Goal: Task Accomplishment & Management: Complete application form

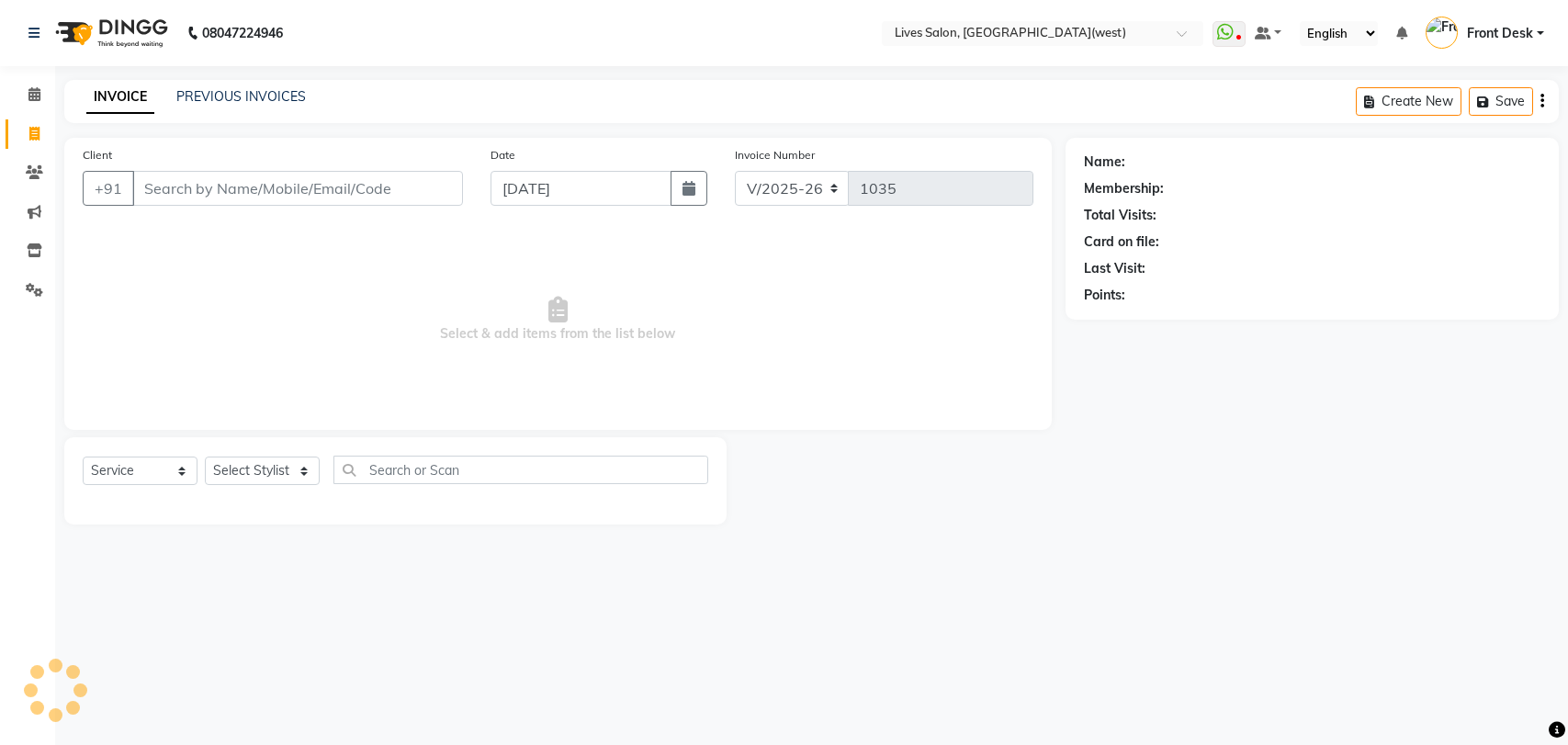
select select "4342"
select select "service"
click at [186, 194] on input "Client" at bounding box center [298, 188] width 330 height 35
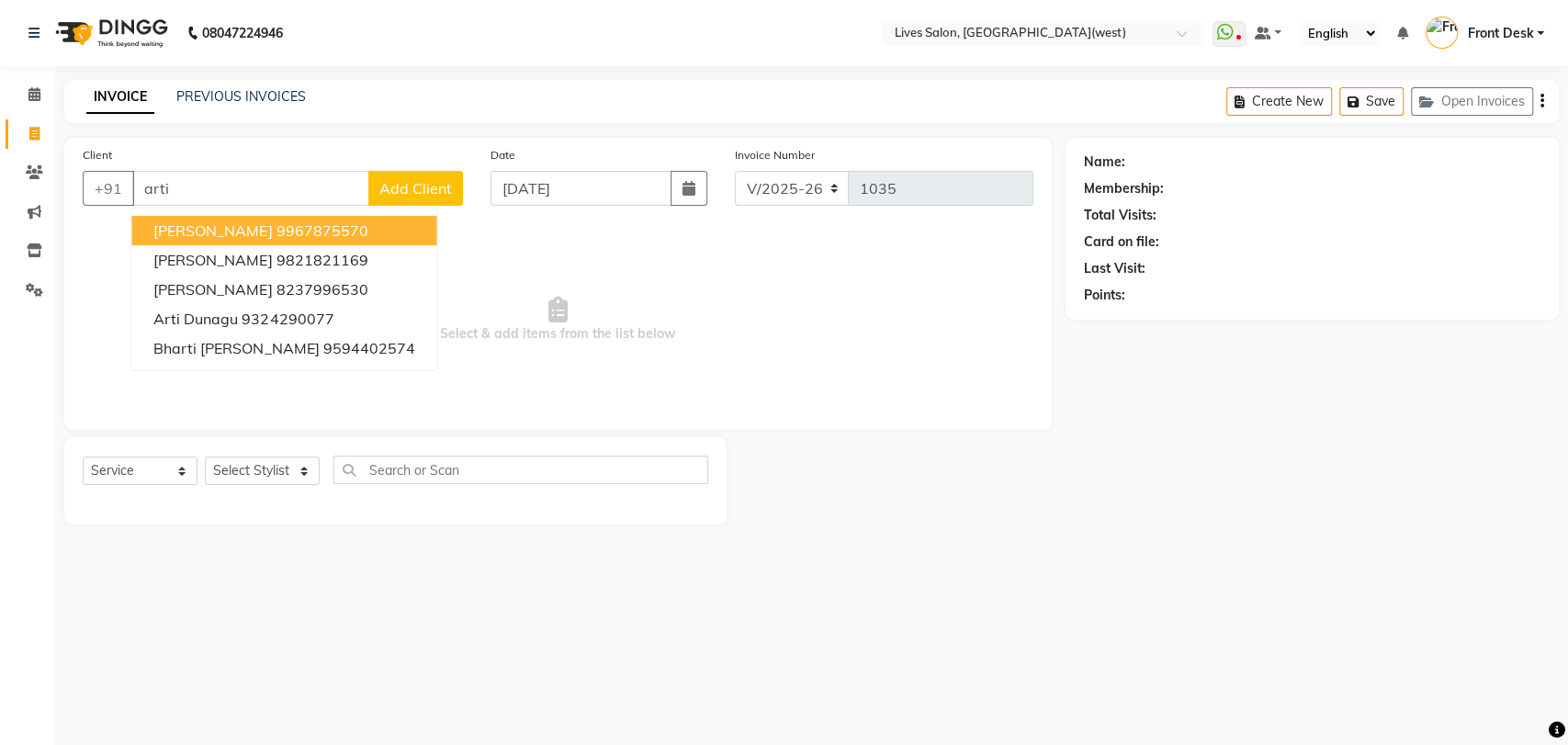
click at [197, 231] on span "[PERSON_NAME]" at bounding box center [213, 230] width 119 height 19
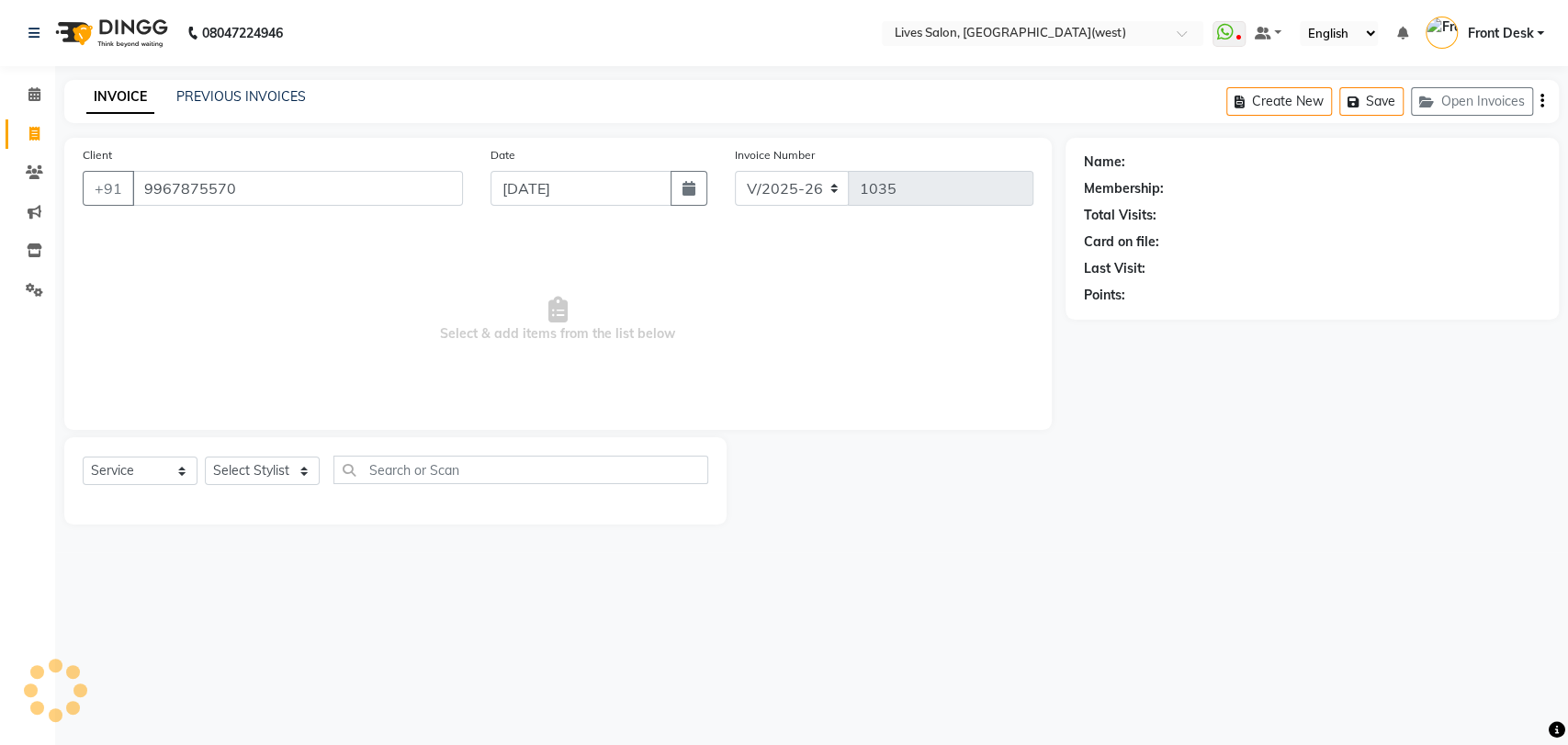
type input "9967875570"
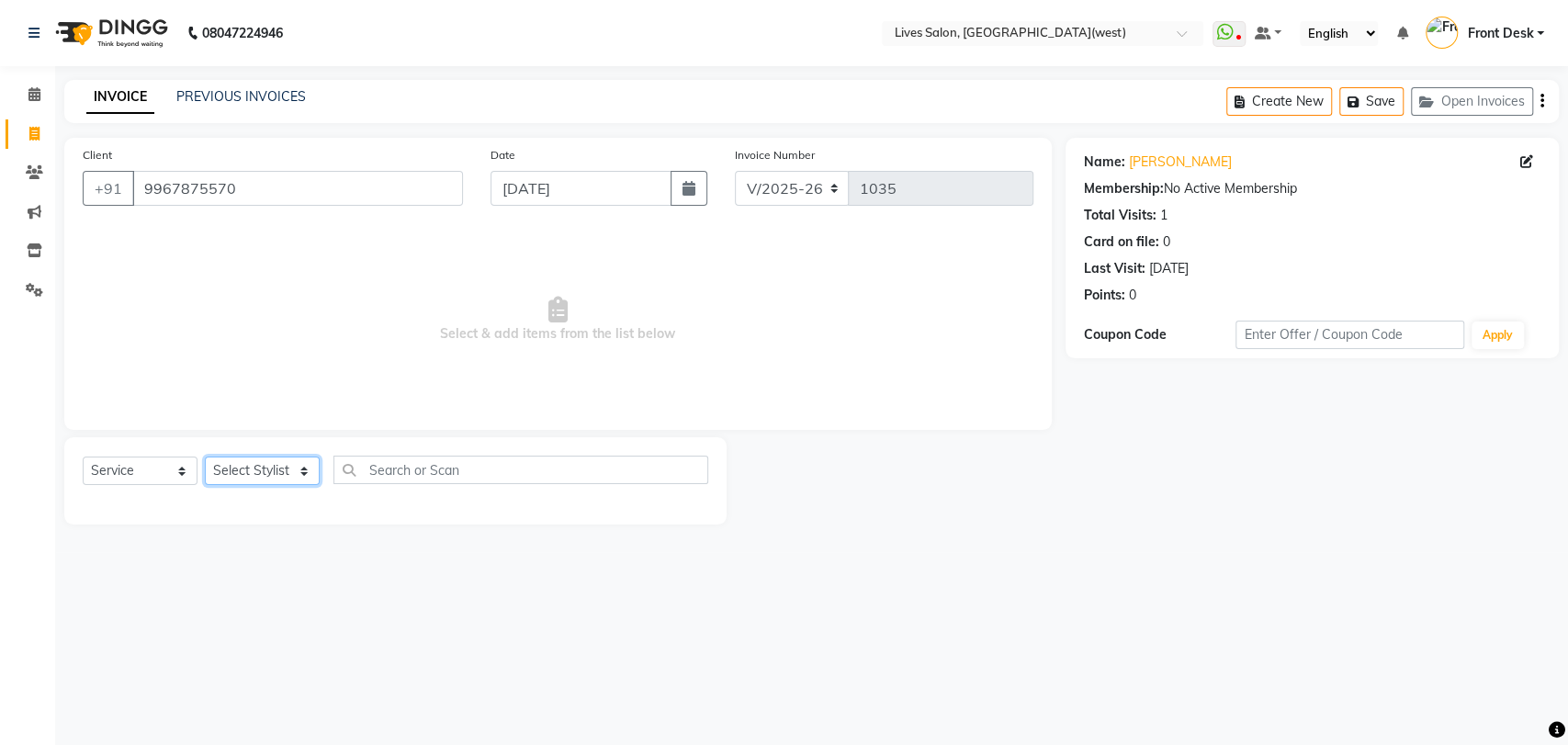
click at [256, 470] on select "Select Stylist [PERSON_NAME] Front Desk mansi Poonam [PERSON_NAME] [PERSON_NAME…" at bounding box center [262, 470] width 115 height 29
select select "24006"
click at [205, 456] on select "Select Stylist [PERSON_NAME] Front Desk mansi Poonam [PERSON_NAME] [PERSON_NAME…" at bounding box center [262, 470] width 115 height 29
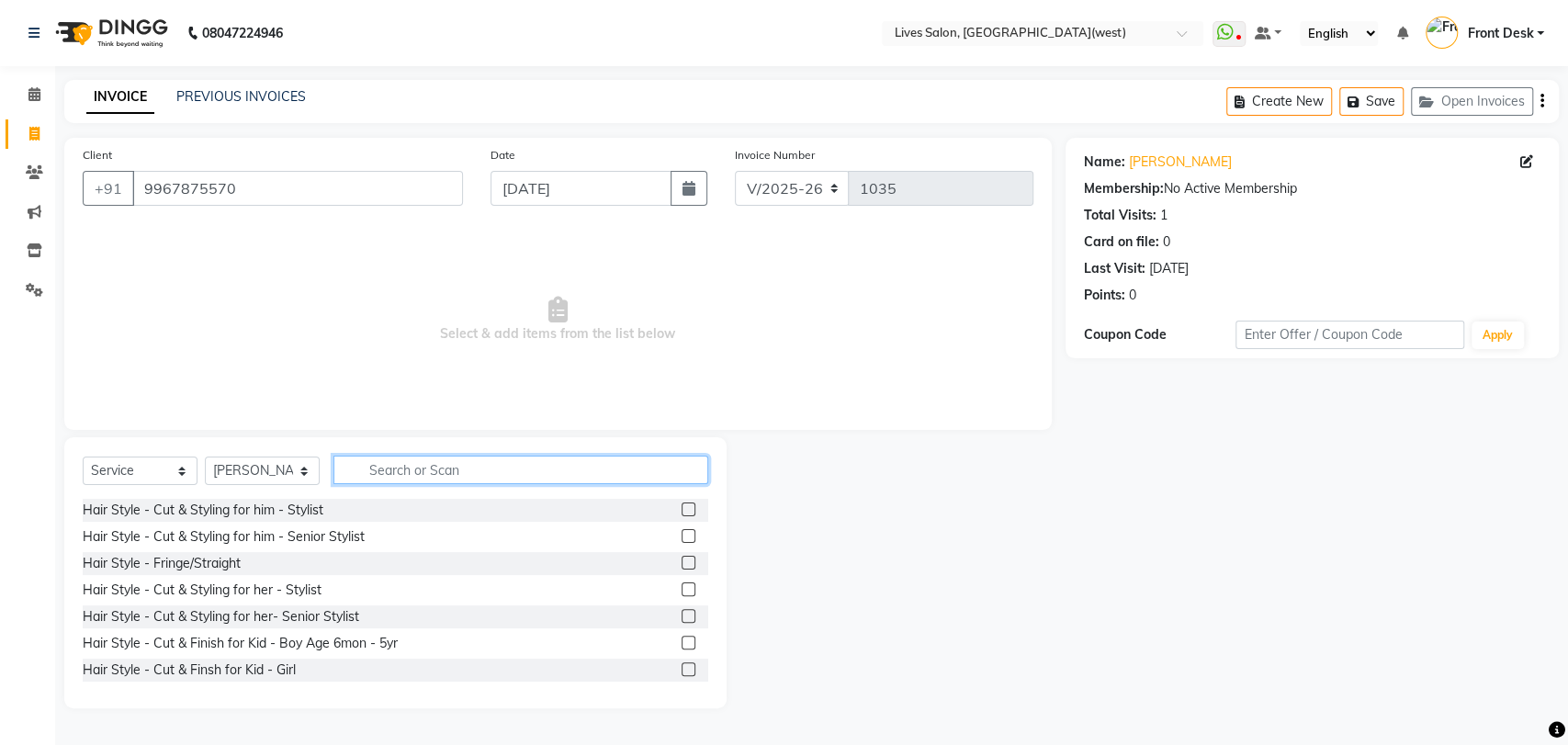
click at [384, 480] on input "text" at bounding box center [520, 469] width 375 height 29
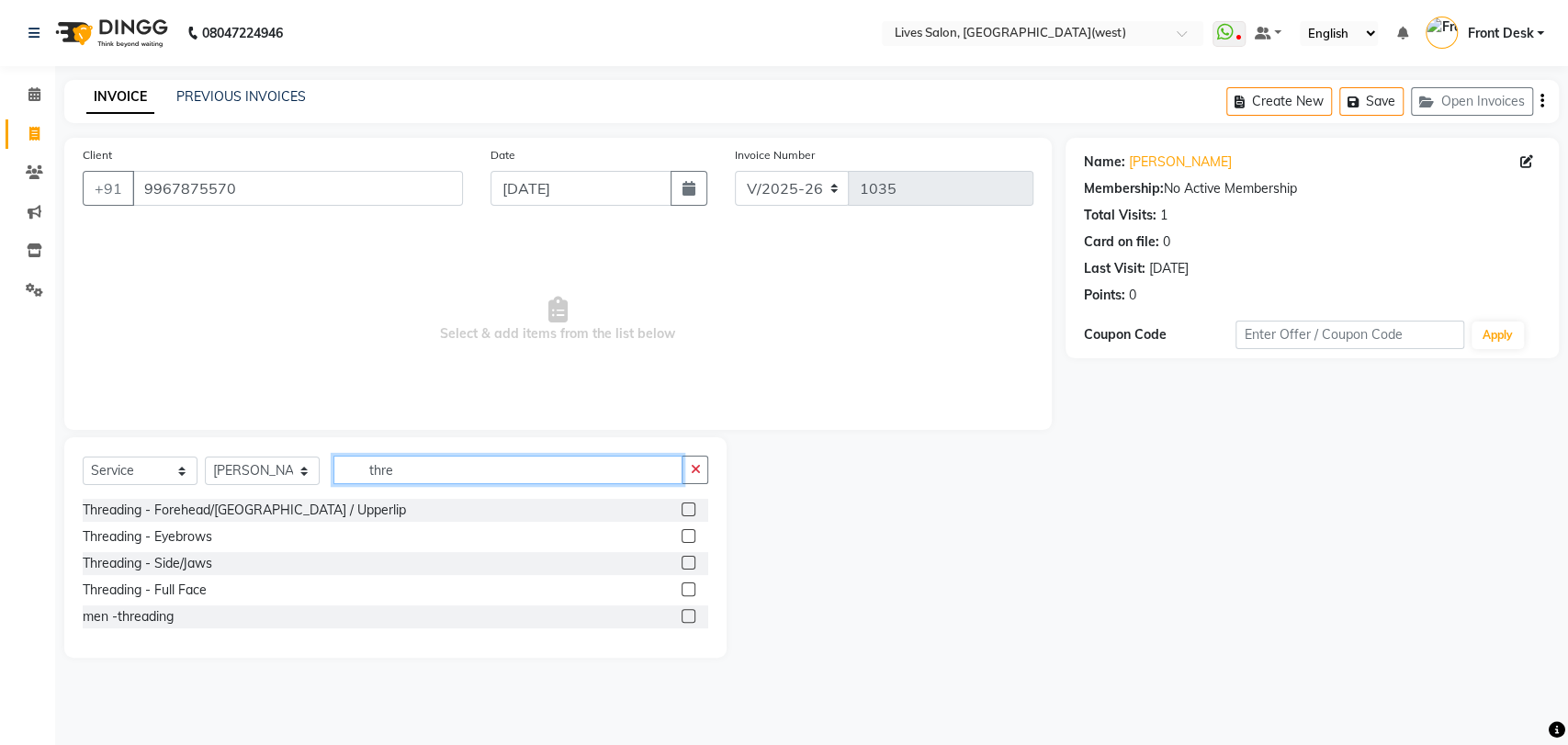
type input "thre"
click at [691, 534] on label at bounding box center [688, 536] width 14 height 14
click at [691, 534] on input "checkbox" at bounding box center [687, 537] width 12 height 12
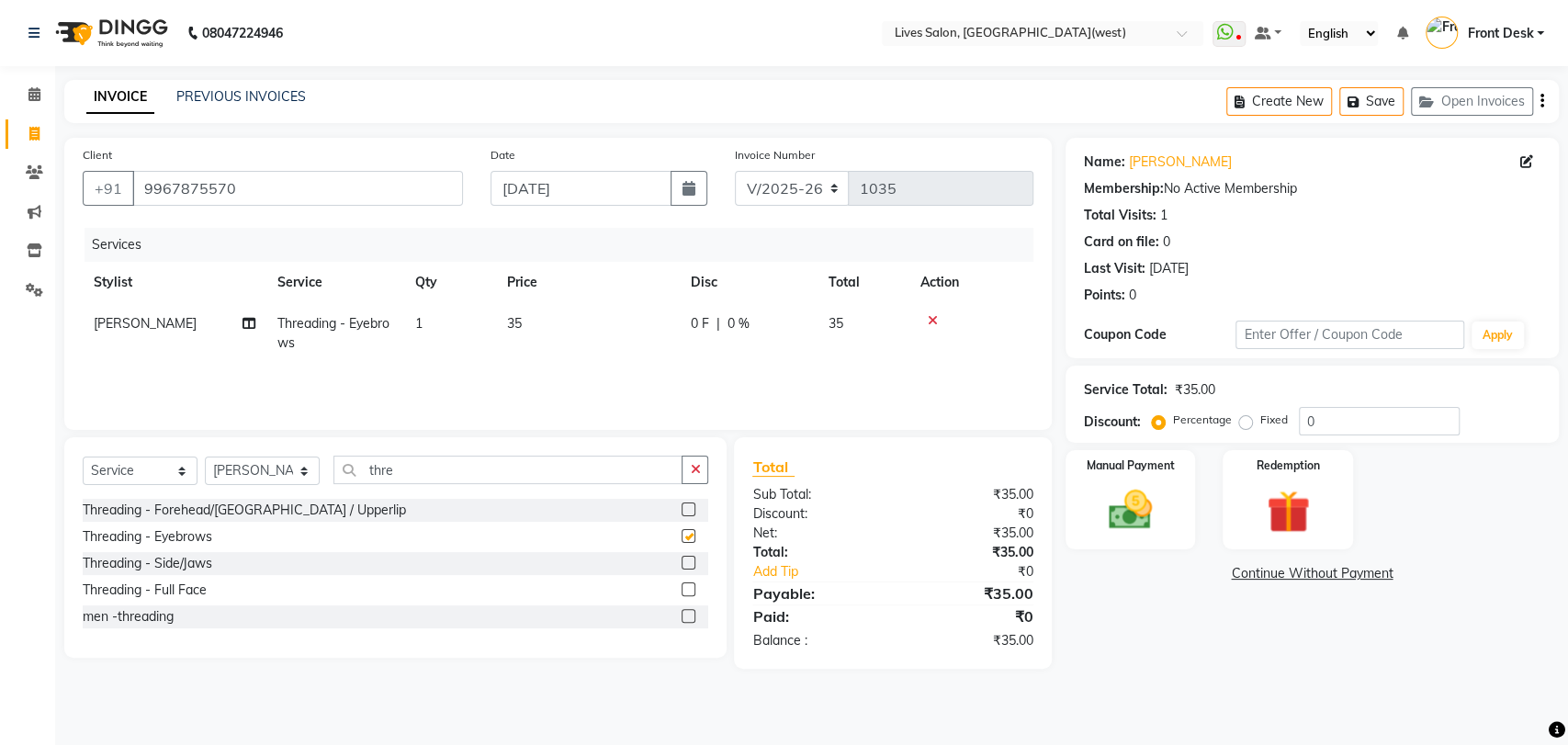
checkbox input "false"
click at [684, 507] on label at bounding box center [688, 509] width 14 height 14
click at [684, 507] on input "checkbox" at bounding box center [687, 510] width 12 height 12
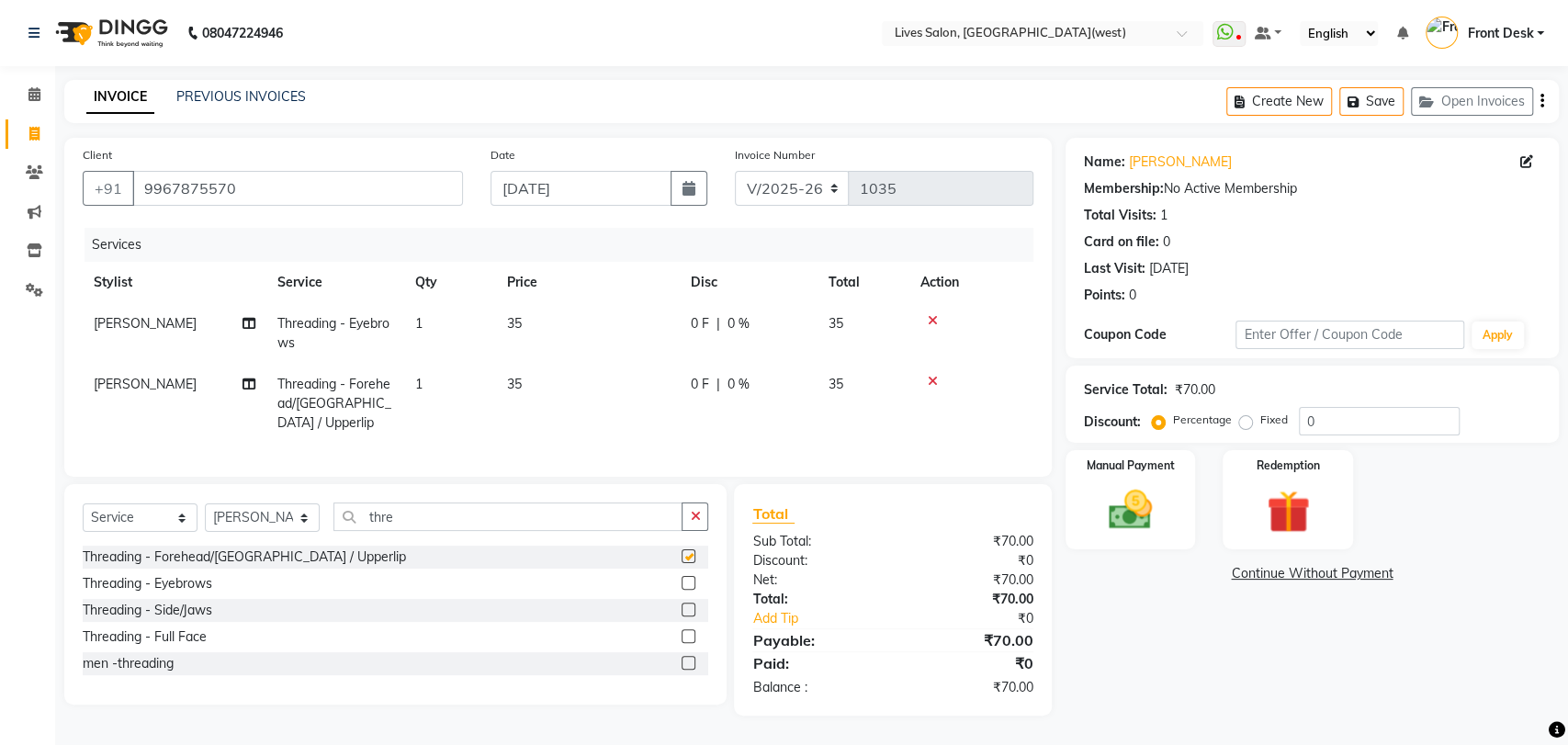
checkbox input "false"
click at [263, 186] on input "9967875570" at bounding box center [298, 188] width 330 height 35
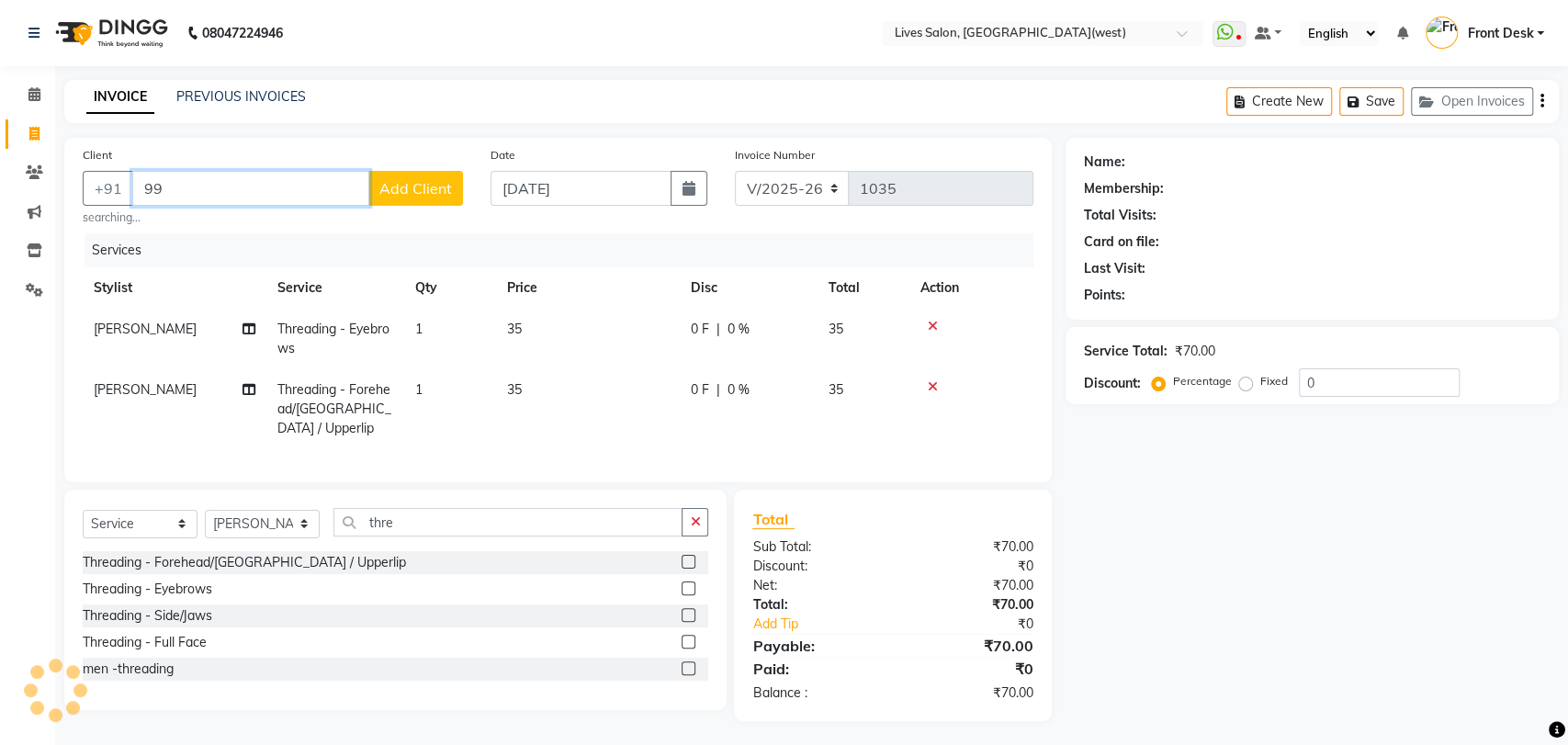
type input "9"
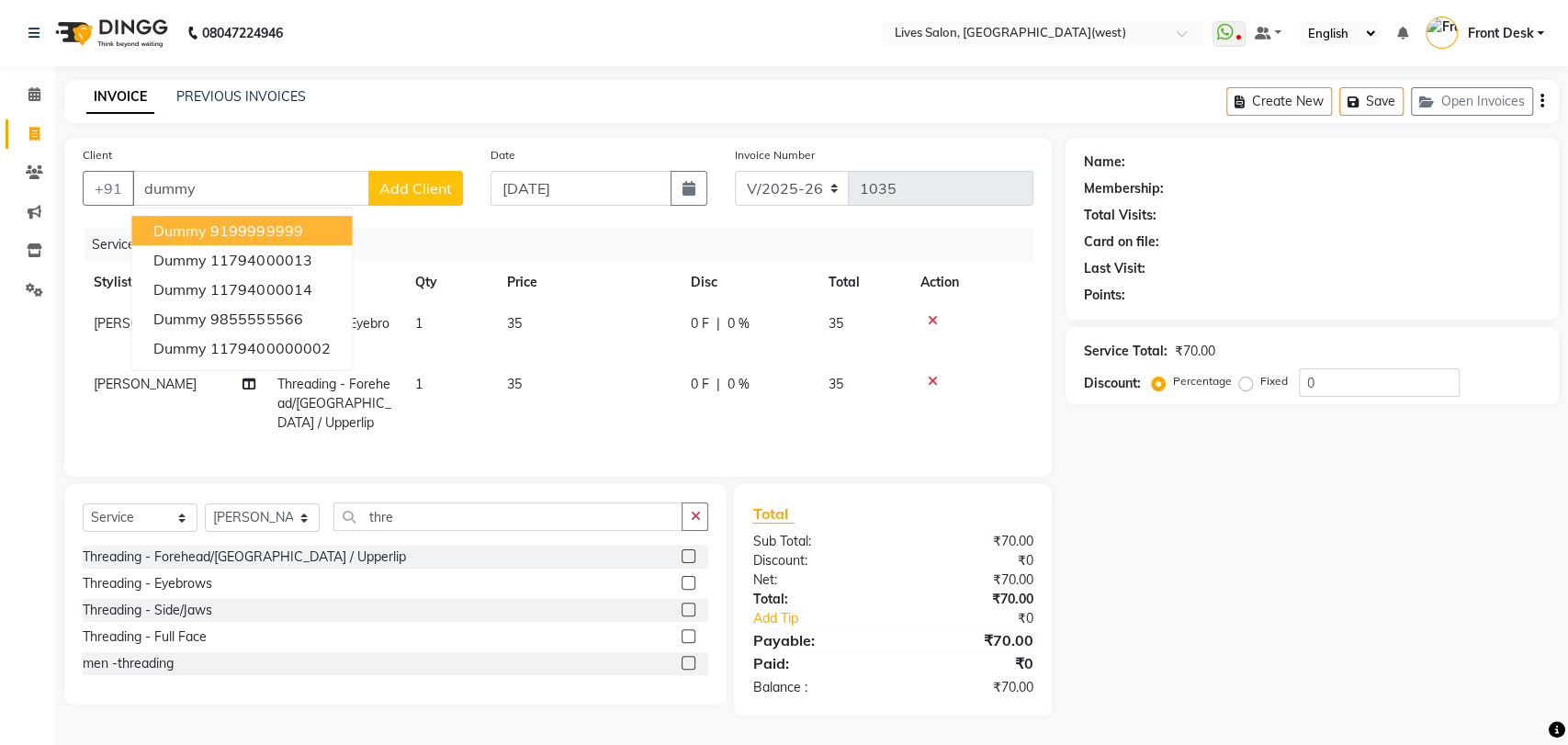
click at [216, 167] on div "Client +91 dummy dummy 9199999999 dummy 11794000013 dummy 11794000014 dummy 985…" at bounding box center [273, 183] width 408 height 75
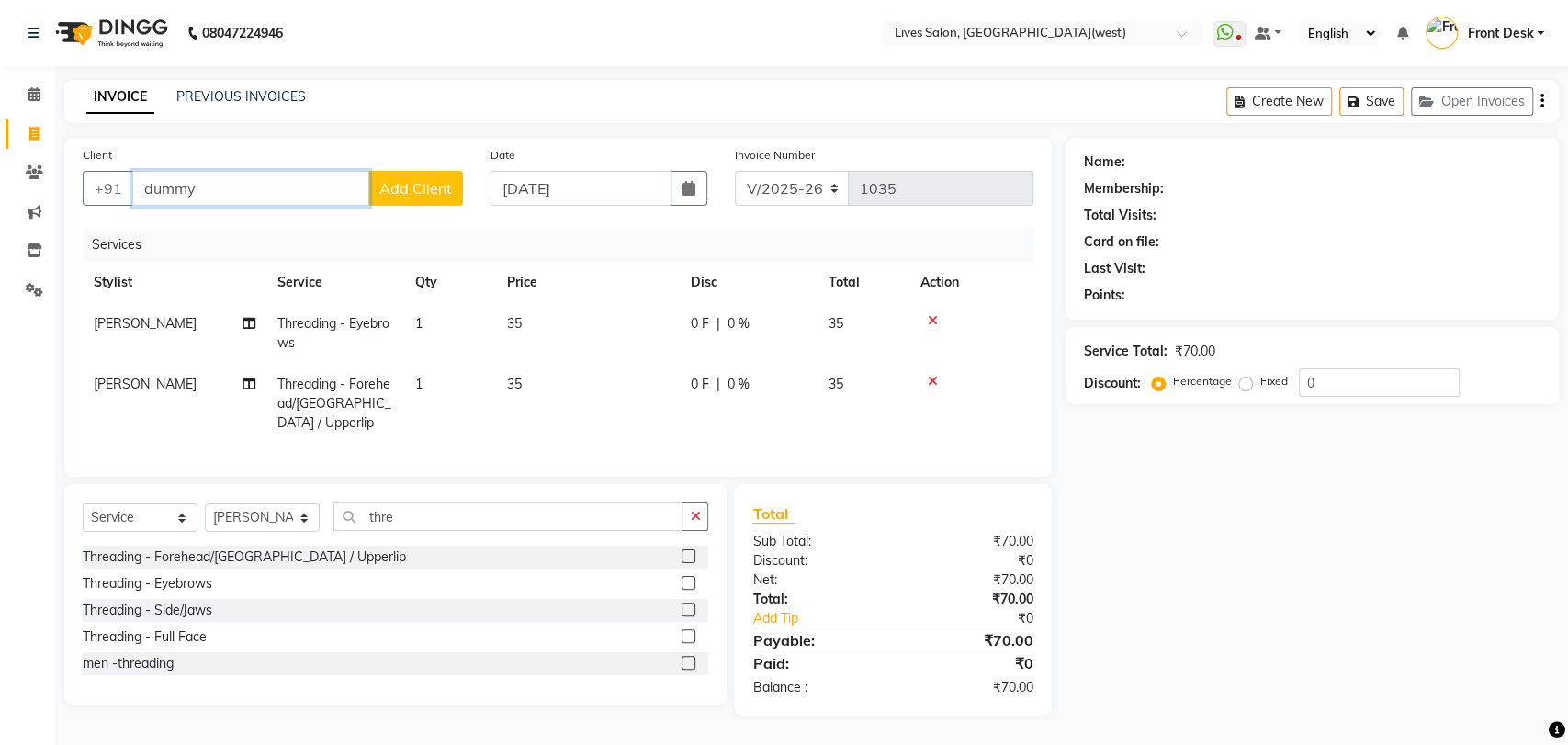
click at [219, 185] on input "dummy" at bounding box center [251, 188] width 237 height 35
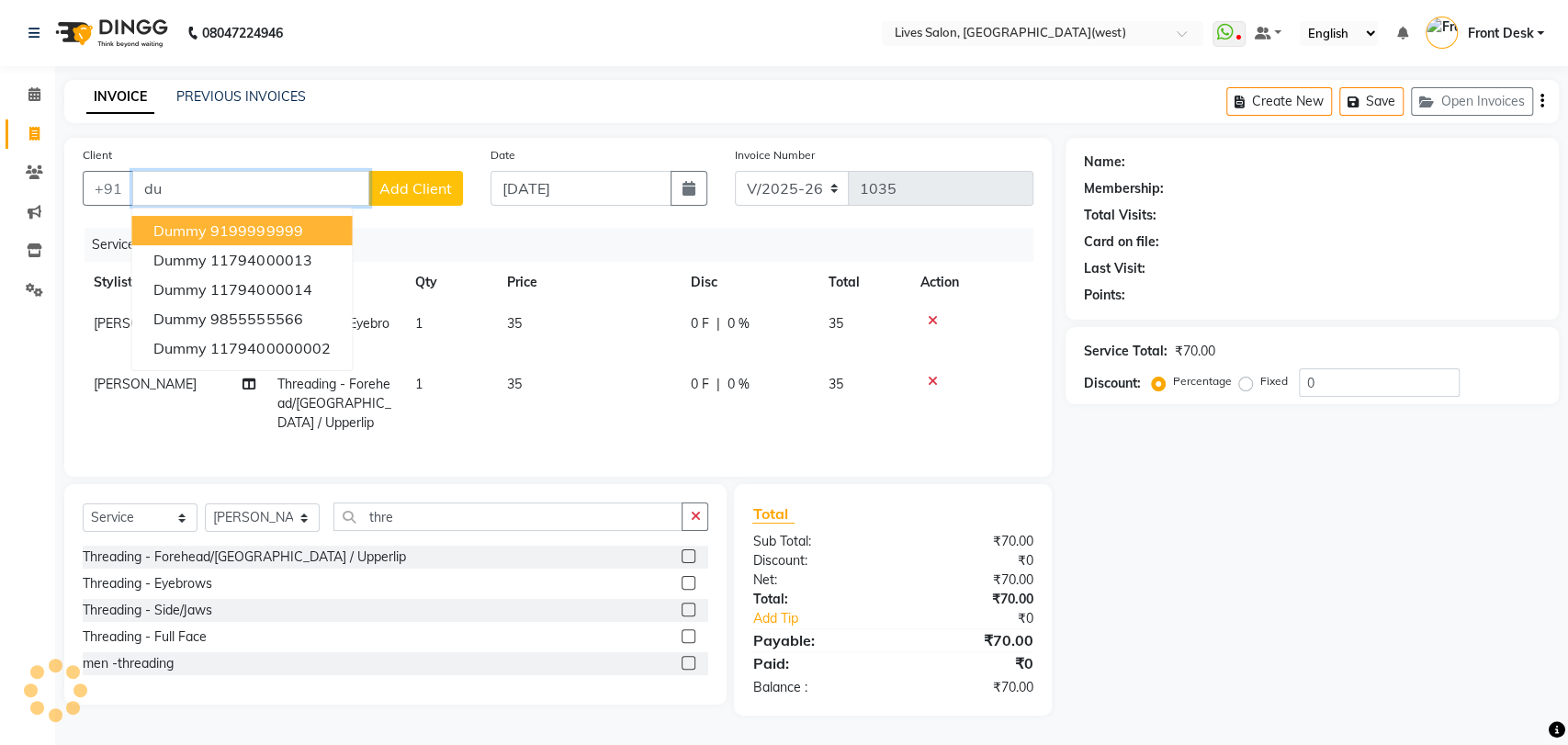
type input "d"
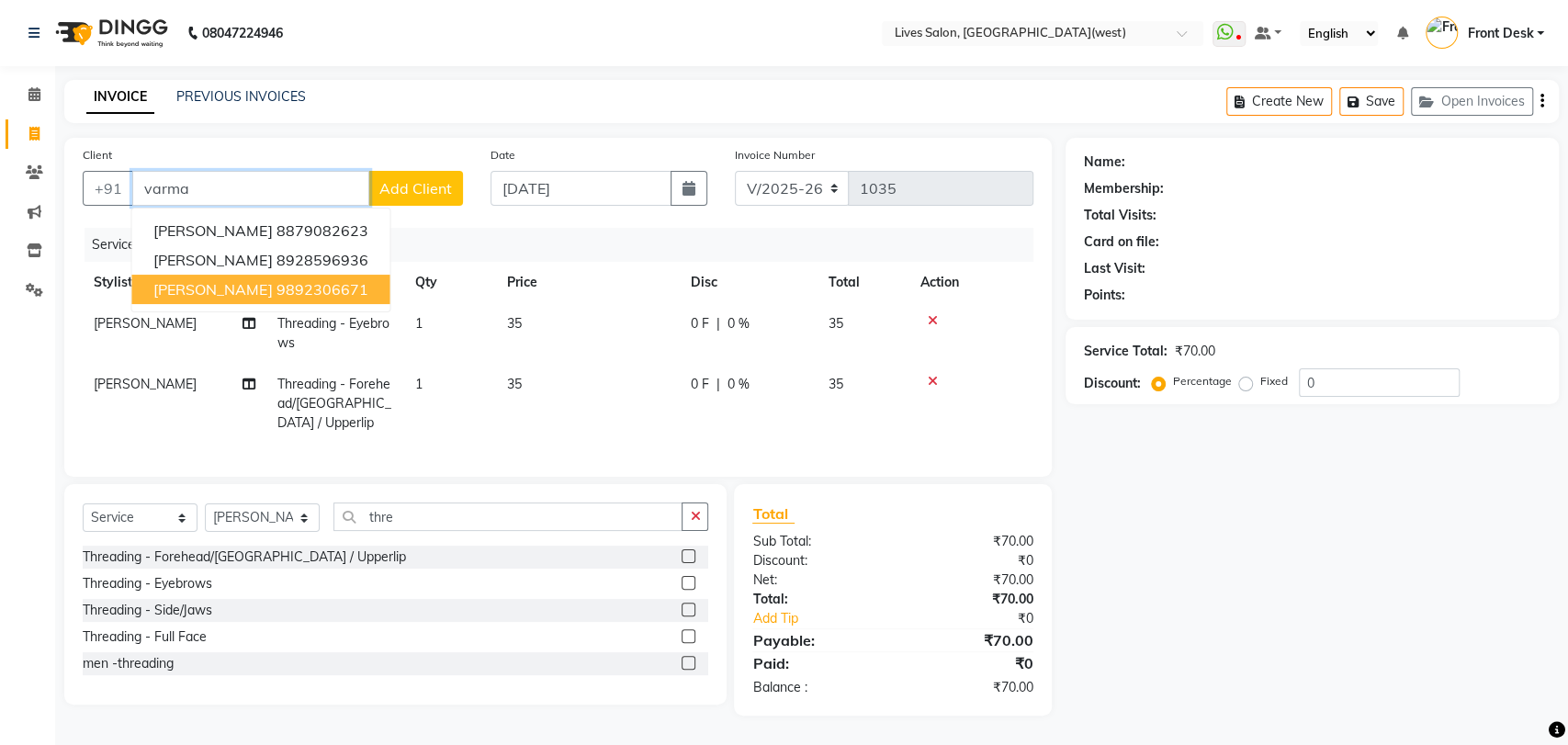
click at [241, 289] on span "[PERSON_NAME]" at bounding box center [213, 289] width 119 height 19
type input "9892306671"
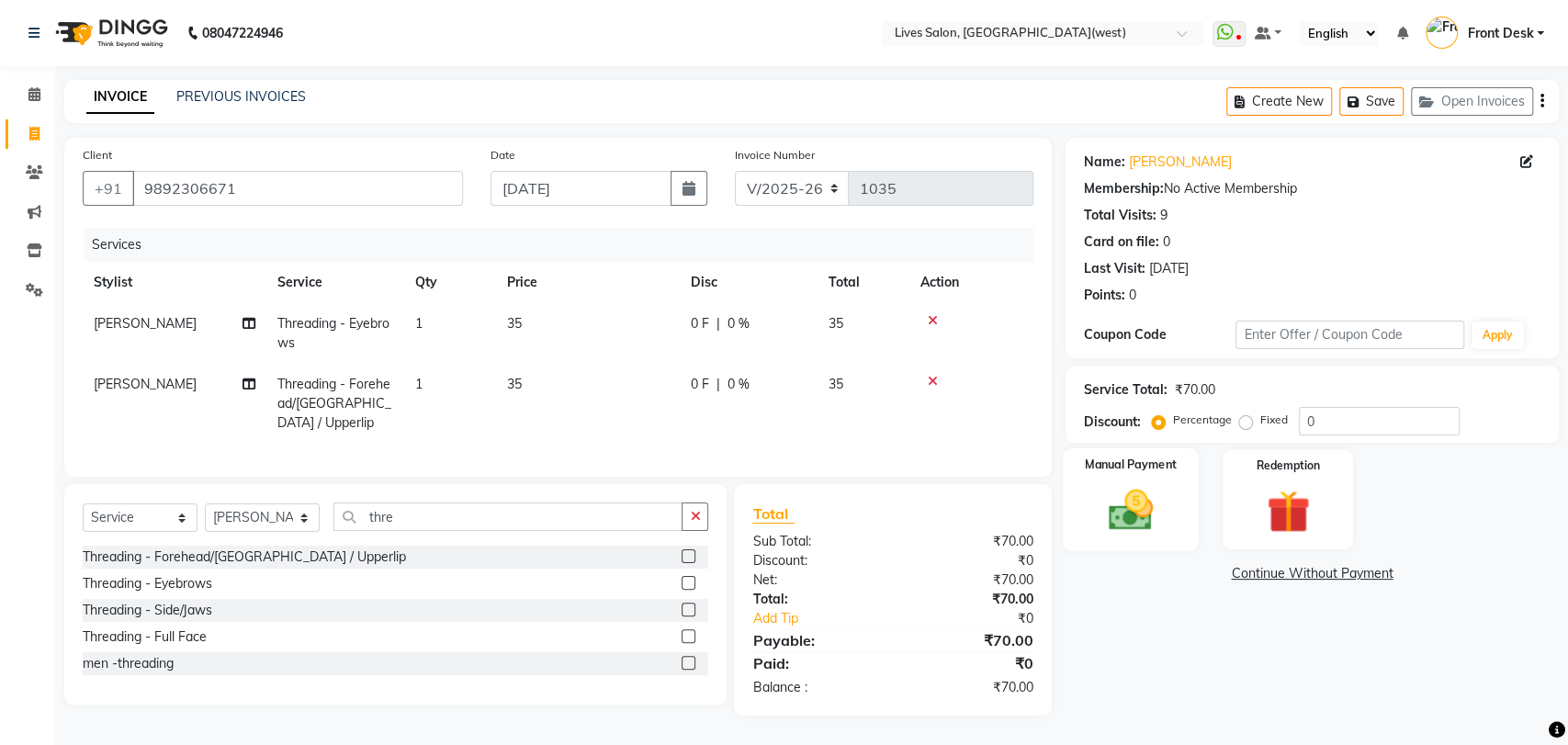
click at [1114, 509] on img at bounding box center [1130, 510] width 72 height 51
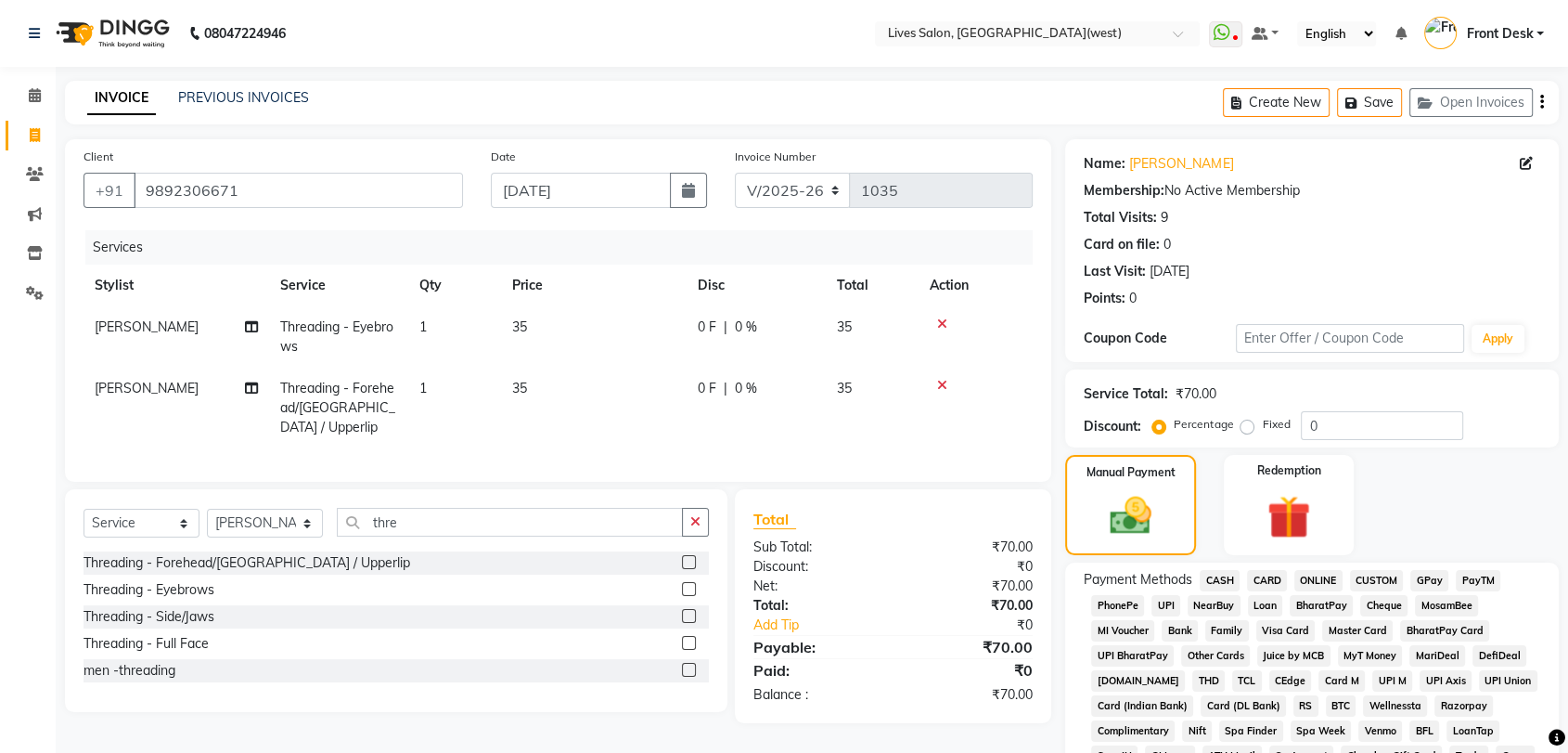
click at [1222, 581] on span "CASH" at bounding box center [1219, 579] width 40 height 21
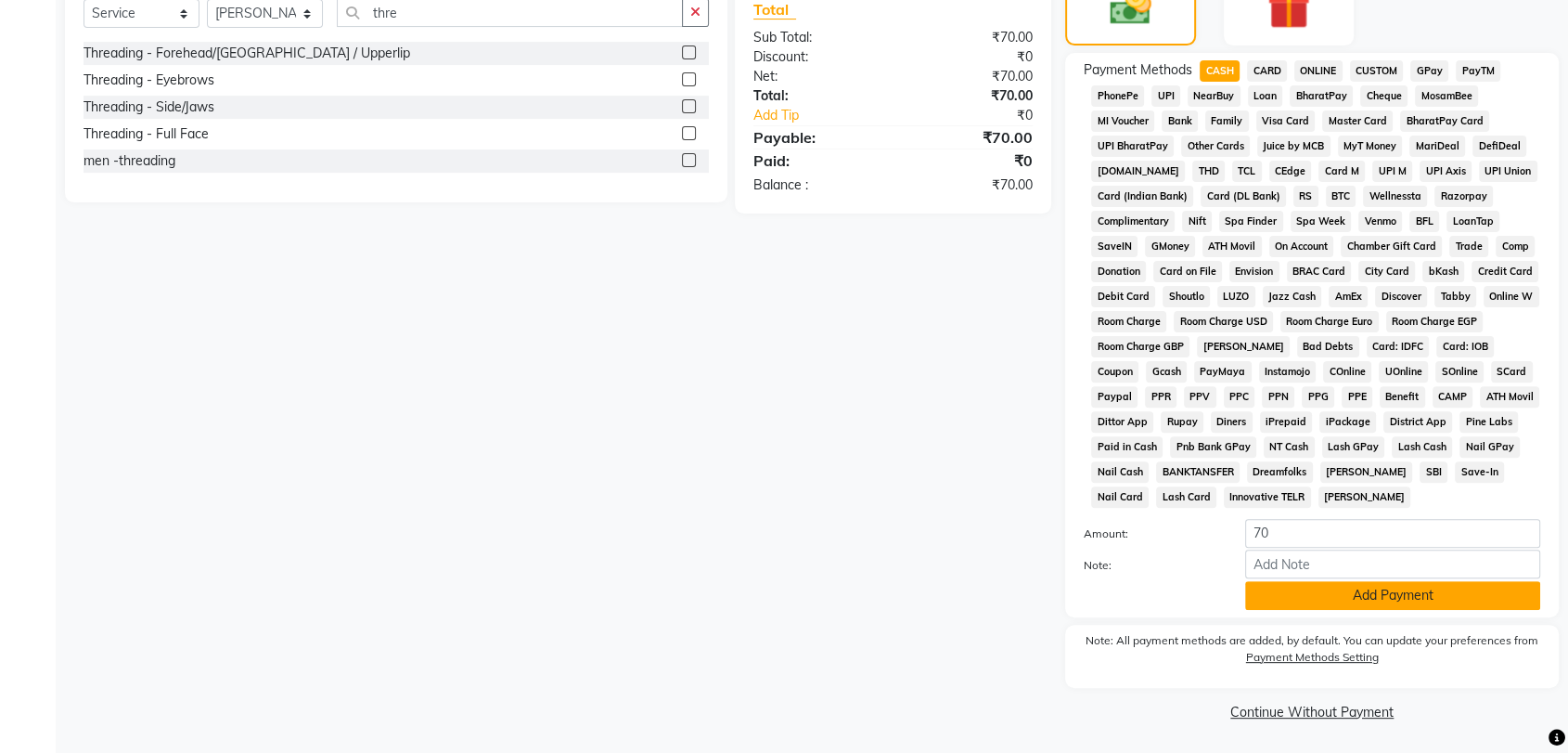
click at [1401, 595] on button "Add Payment" at bounding box center [1392, 595] width 295 height 29
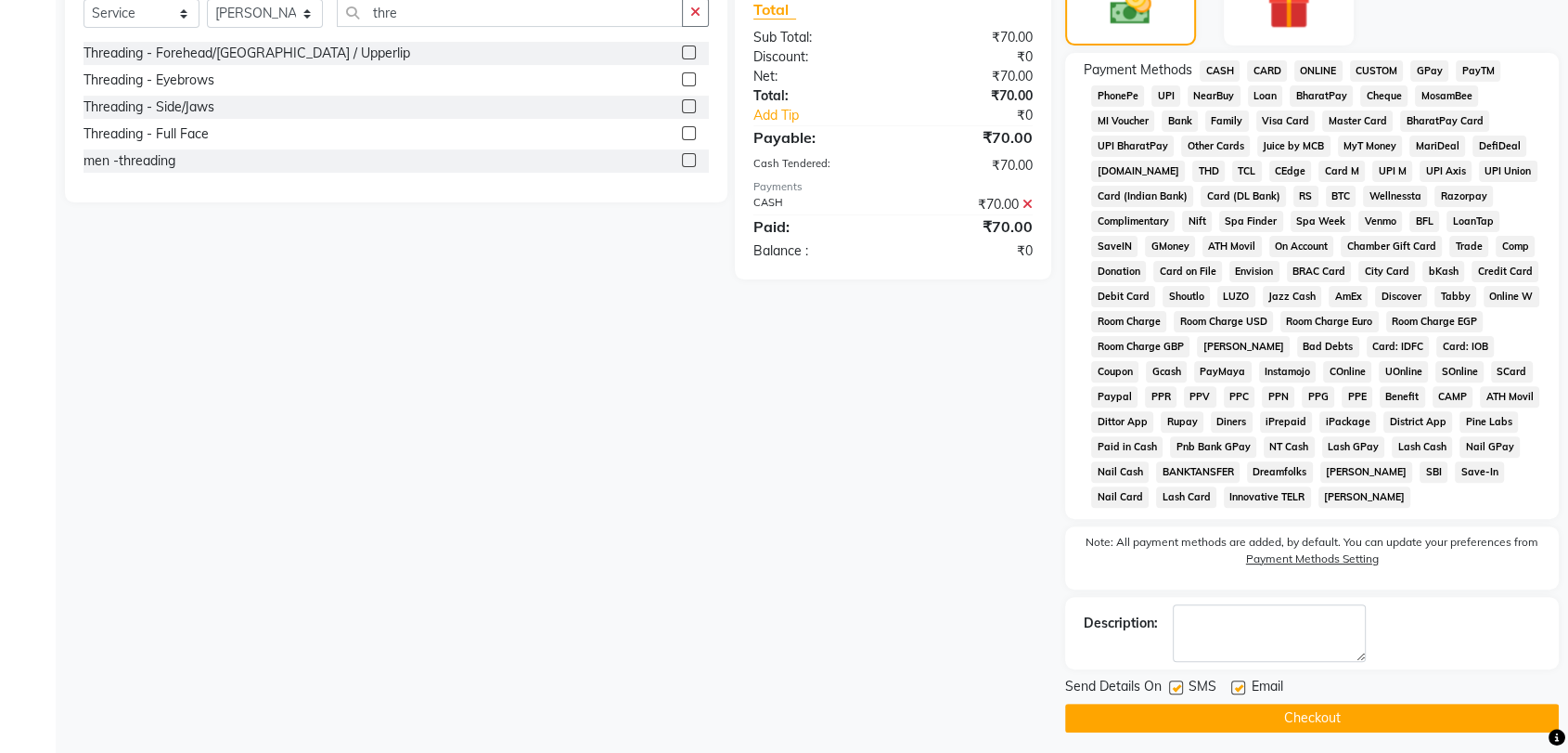
click at [1177, 685] on label at bounding box center [1176, 687] width 14 height 14
click at [1177, 685] on input "checkbox" at bounding box center [1176, 688] width 12 height 12
checkbox input "false"
click at [1238, 687] on label at bounding box center [1238, 687] width 14 height 14
click at [1238, 687] on input "checkbox" at bounding box center [1237, 688] width 12 height 12
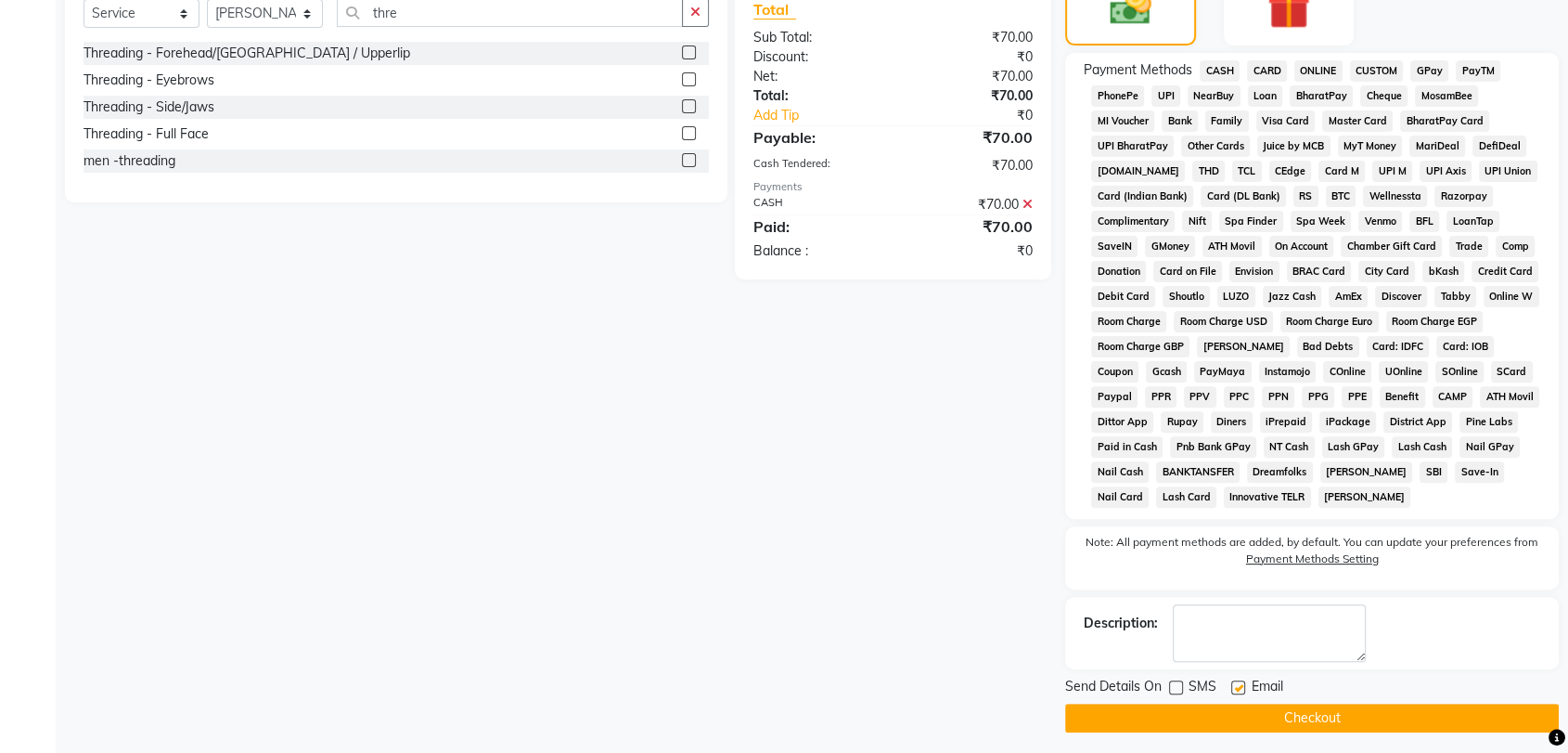
checkbox input "false"
click at [1301, 710] on button "Checkout" at bounding box center [1312, 717] width 493 height 29
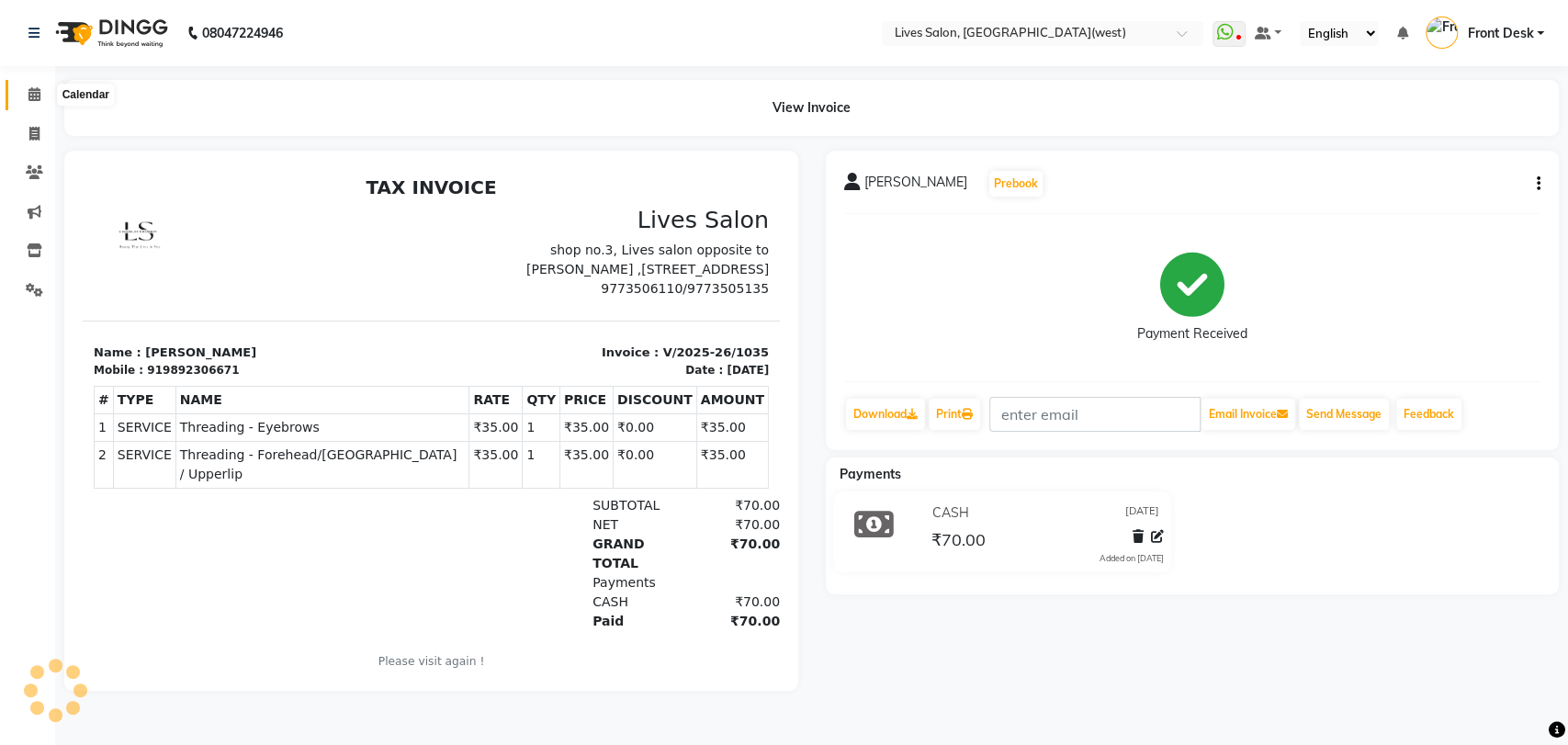
click at [27, 90] on span at bounding box center [35, 94] width 33 height 21
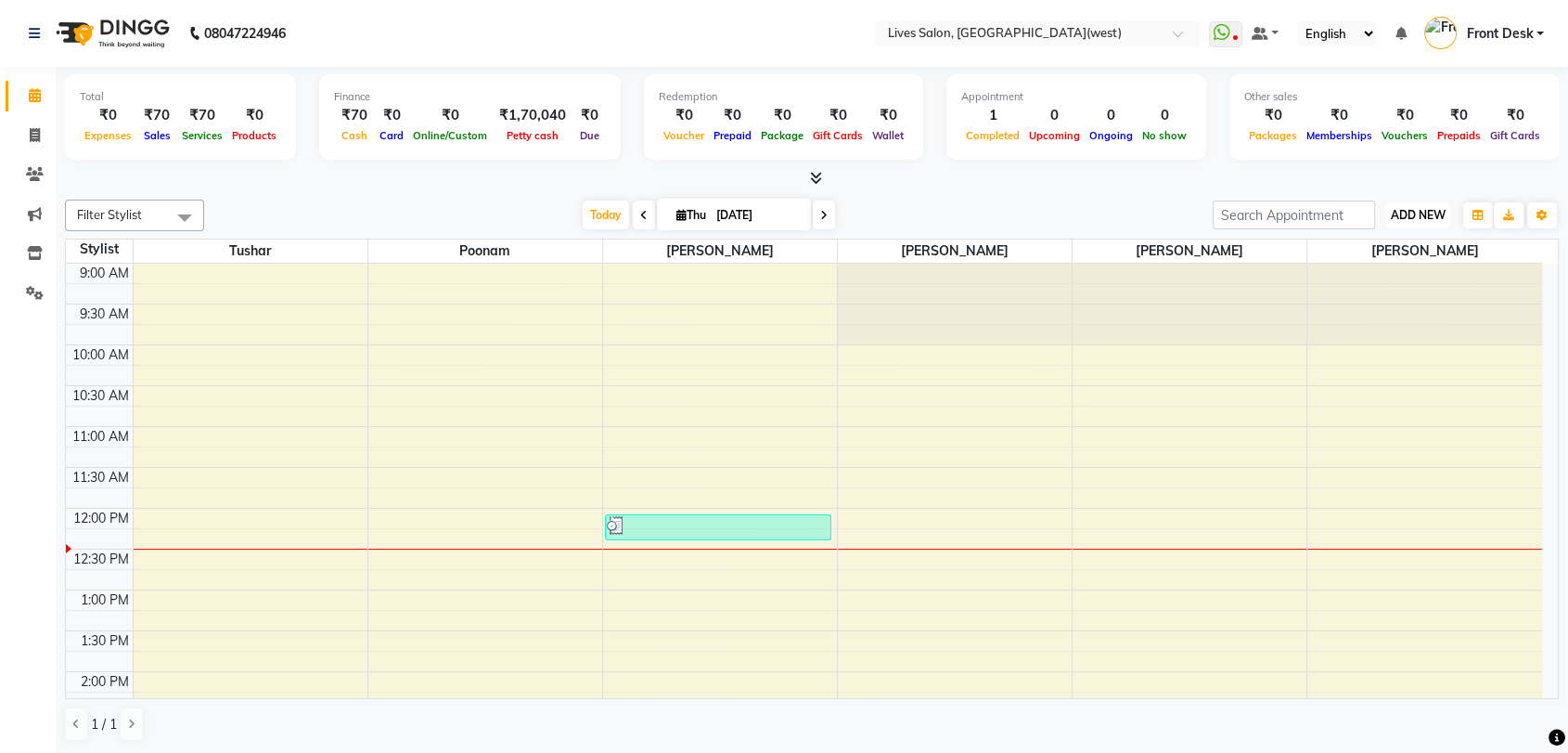
click at [1410, 216] on span "ADD NEW" at bounding box center [1418, 215] width 55 height 14
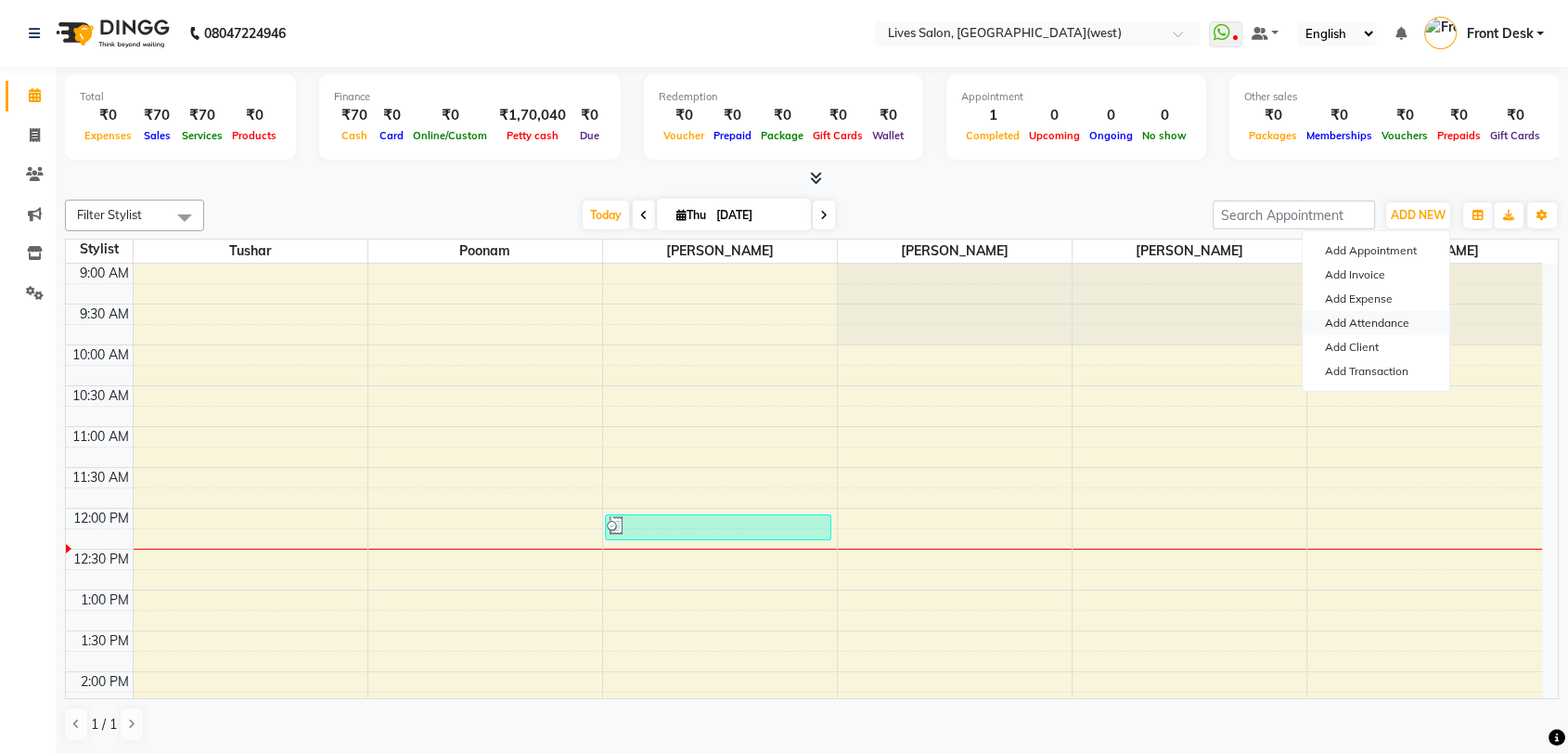
click at [1362, 323] on link "Add Attendance" at bounding box center [1375, 323] width 147 height 24
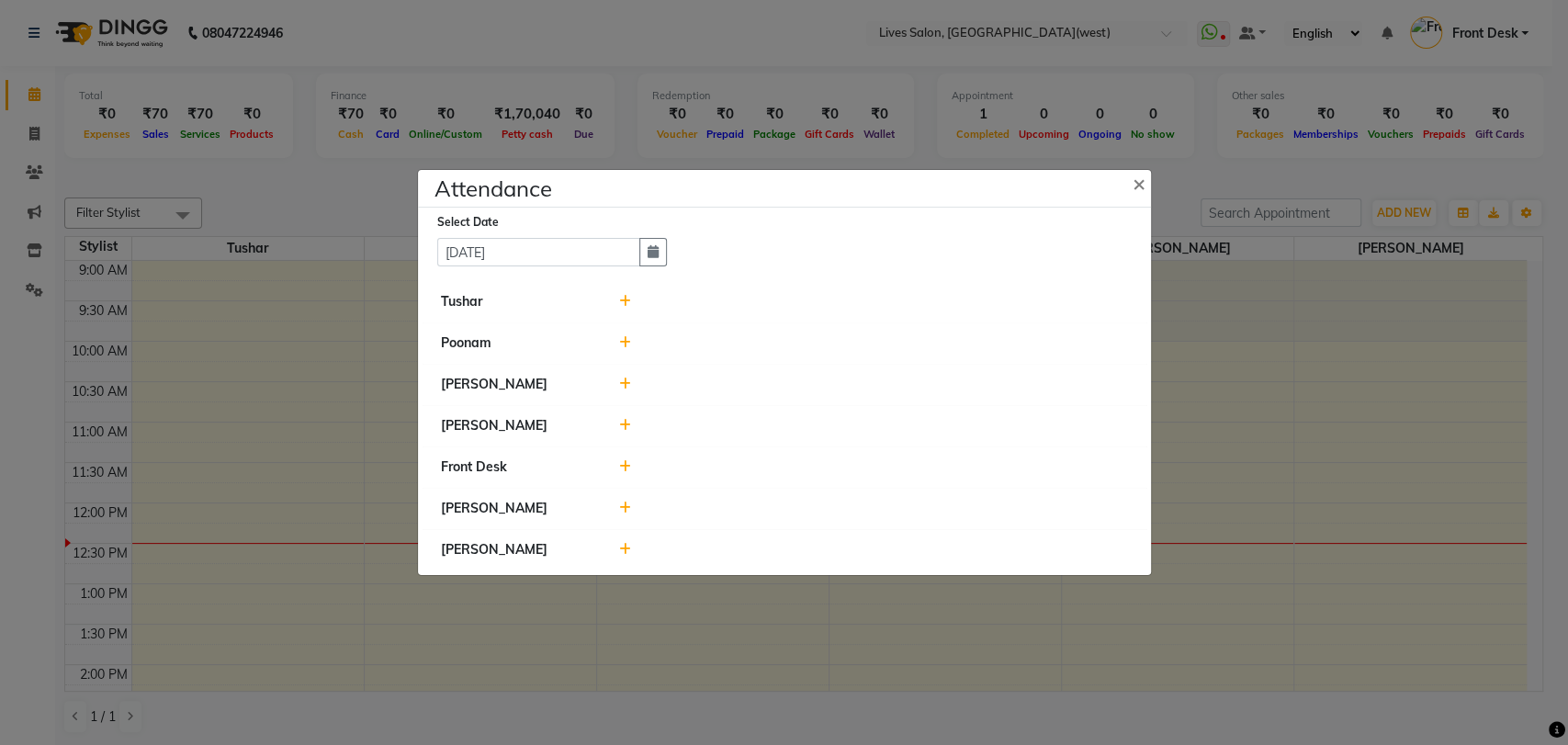
click at [619, 382] on icon at bounding box center [625, 383] width 12 height 13
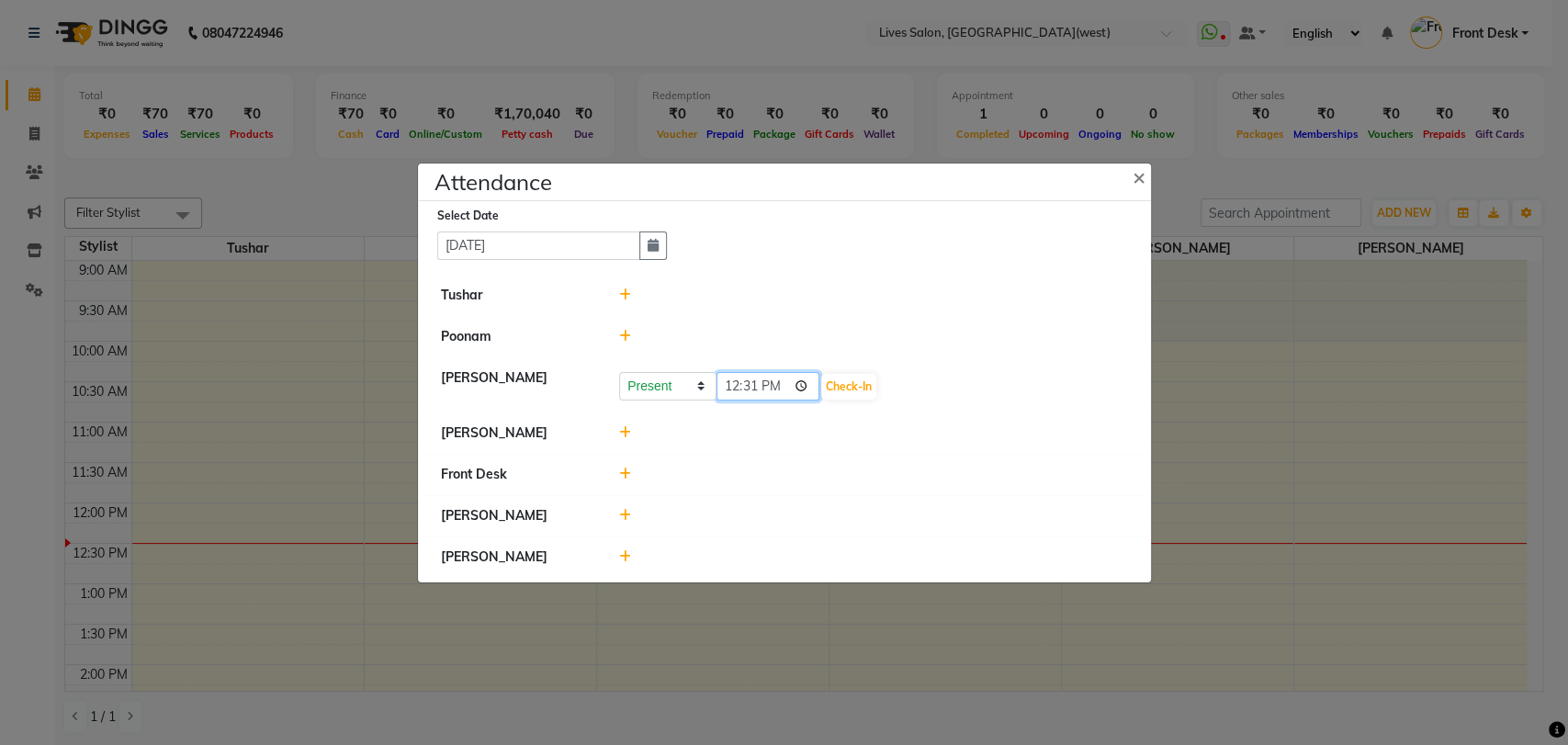
click at [740, 388] on input "12:31" at bounding box center [768, 385] width 103 height 29
type input "10:30"
click at [832, 388] on button "Check-In" at bounding box center [849, 386] width 55 height 26
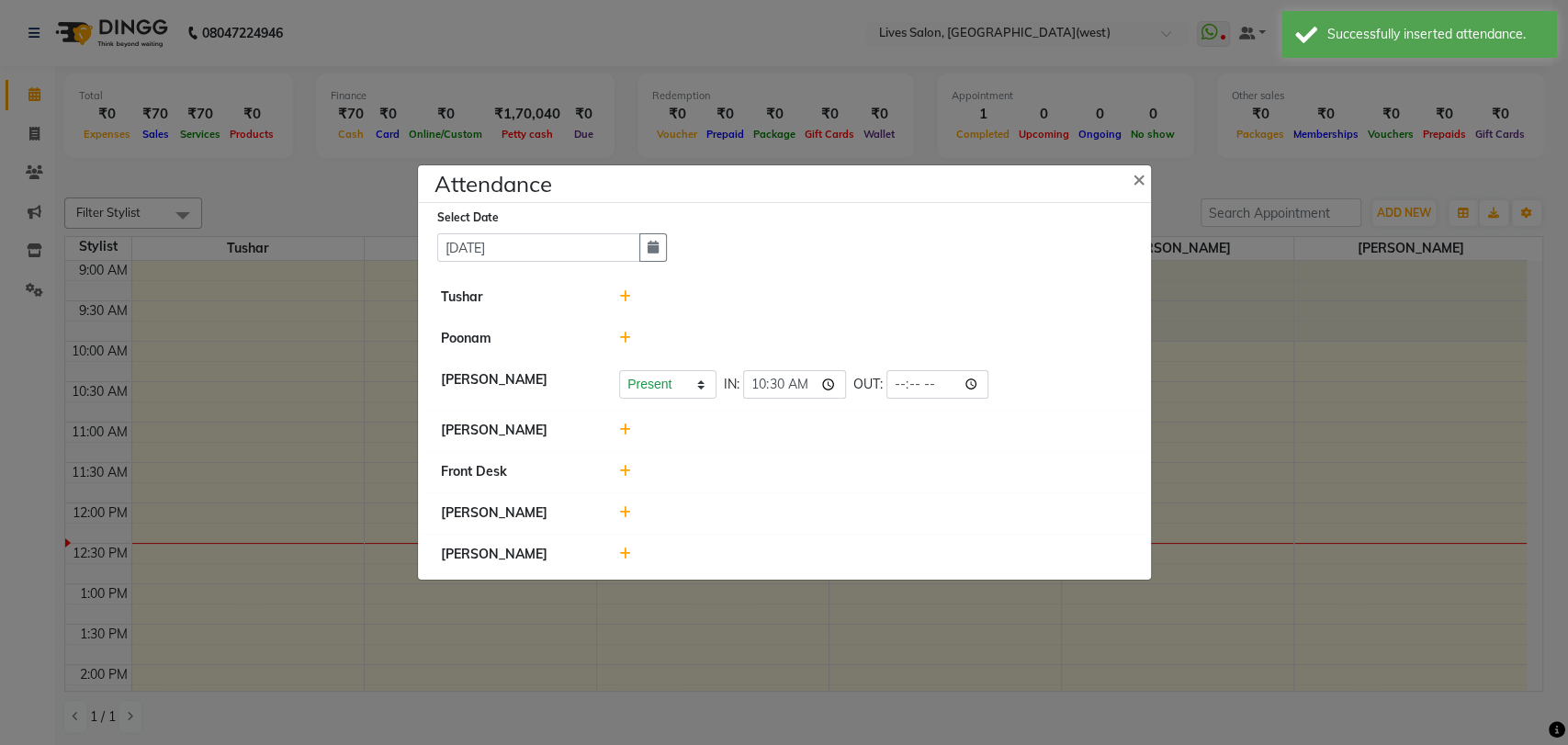
click at [622, 433] on icon at bounding box center [625, 429] width 12 height 13
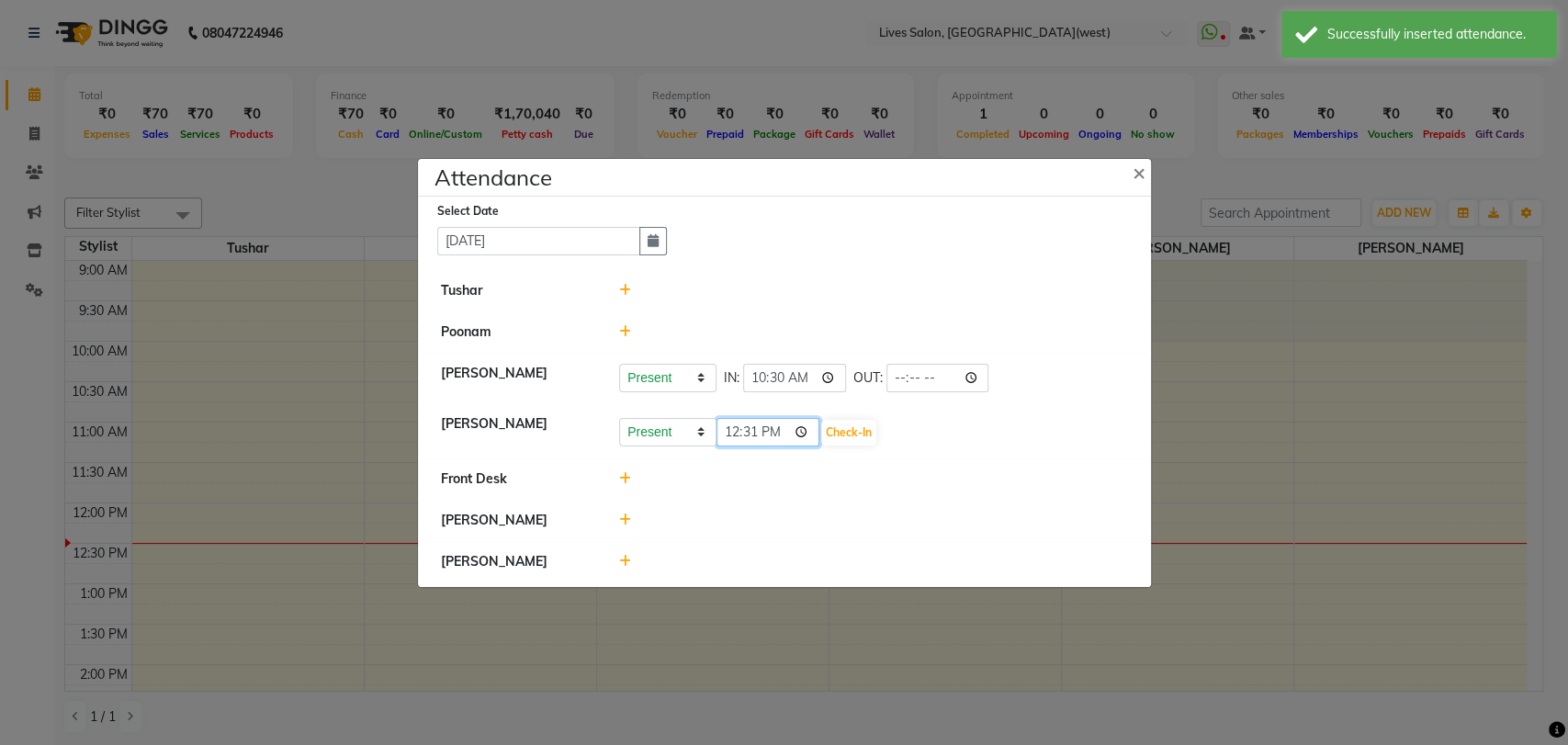
click at [732, 435] on input "12:31" at bounding box center [768, 432] width 103 height 29
type input "11:30"
click at [822, 435] on button "Check-In" at bounding box center [849, 433] width 55 height 26
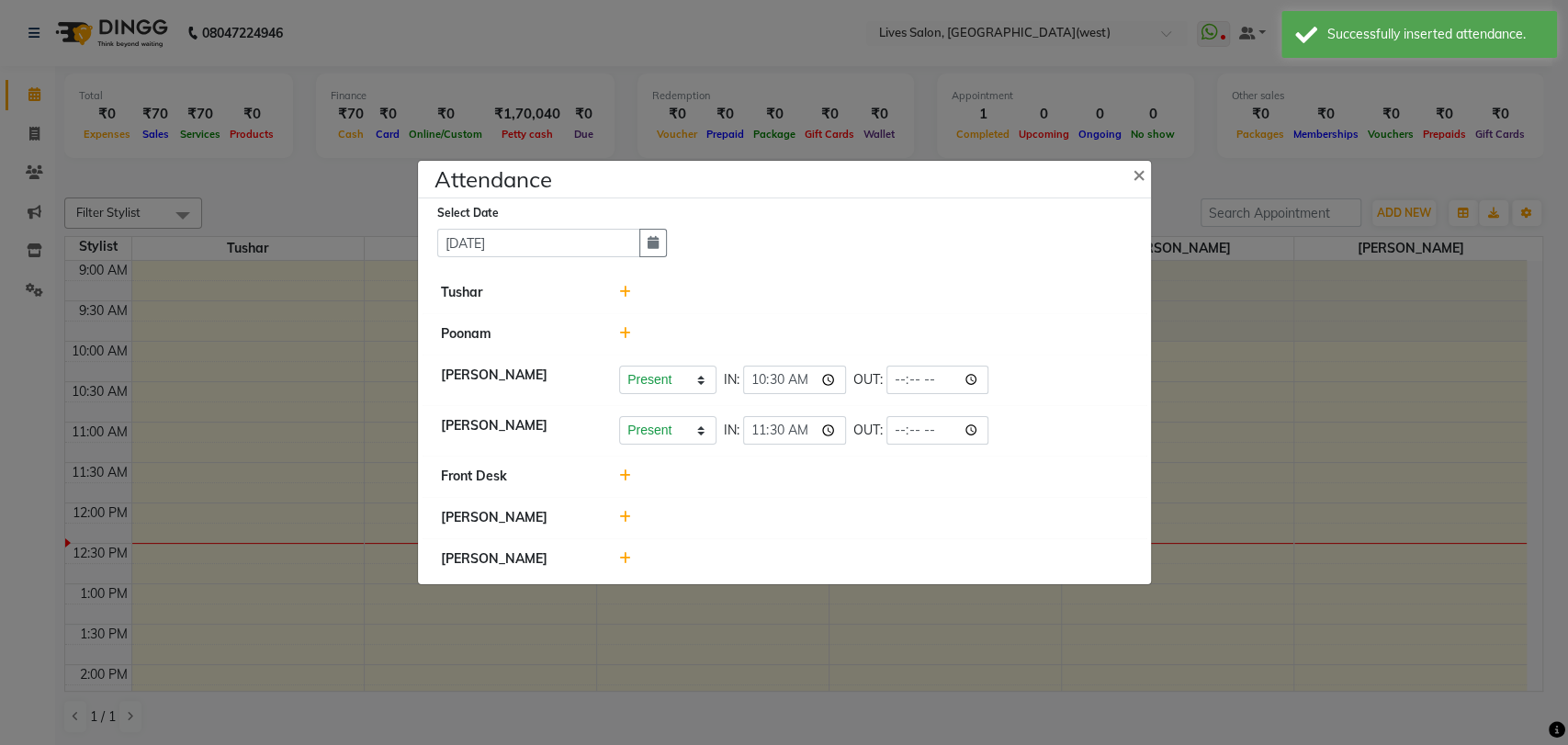
click at [625, 563] on icon at bounding box center [625, 557] width 12 height 13
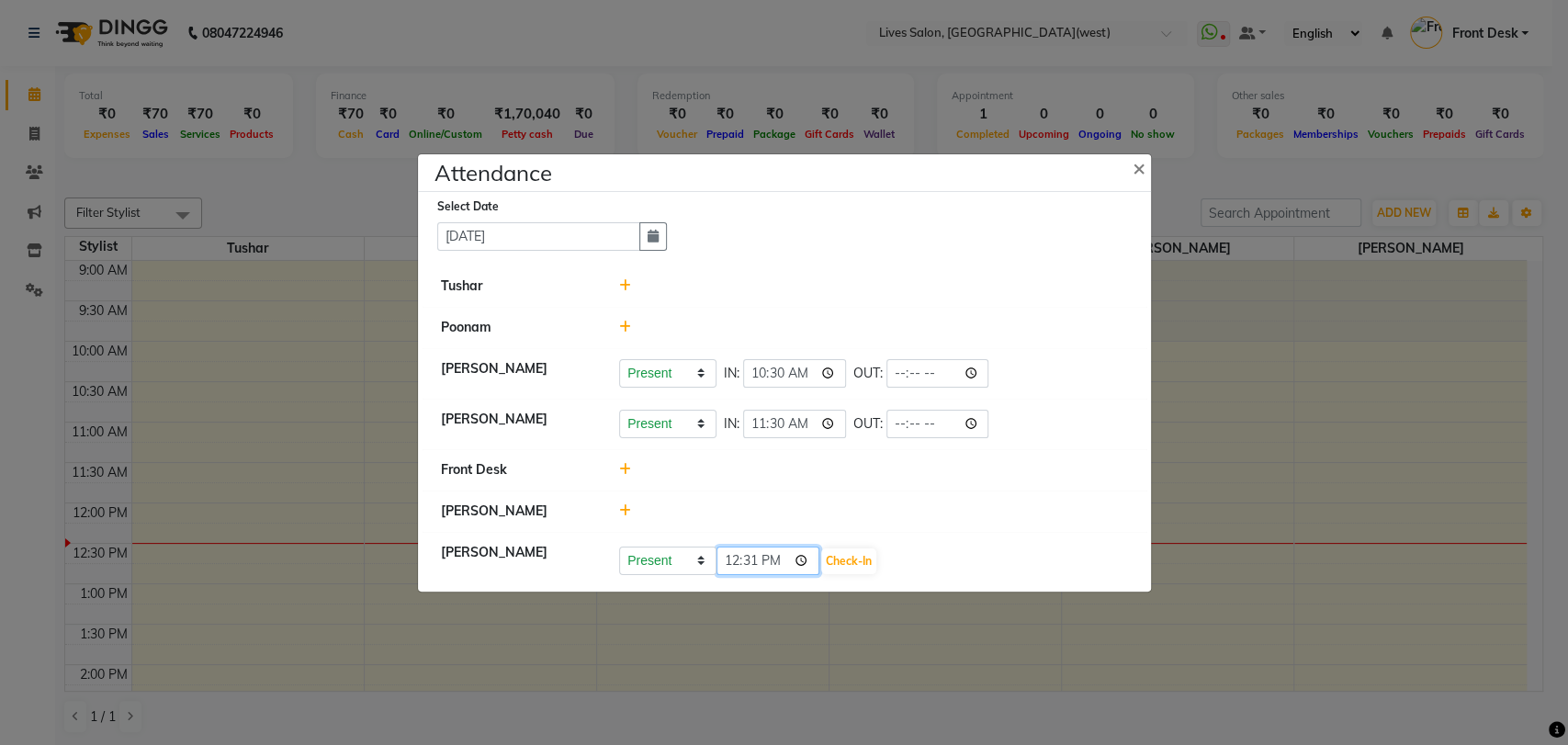
click at [735, 552] on input "12:31" at bounding box center [768, 560] width 103 height 29
type input "12:00"
click at [822, 565] on button "Check-In" at bounding box center [849, 561] width 55 height 26
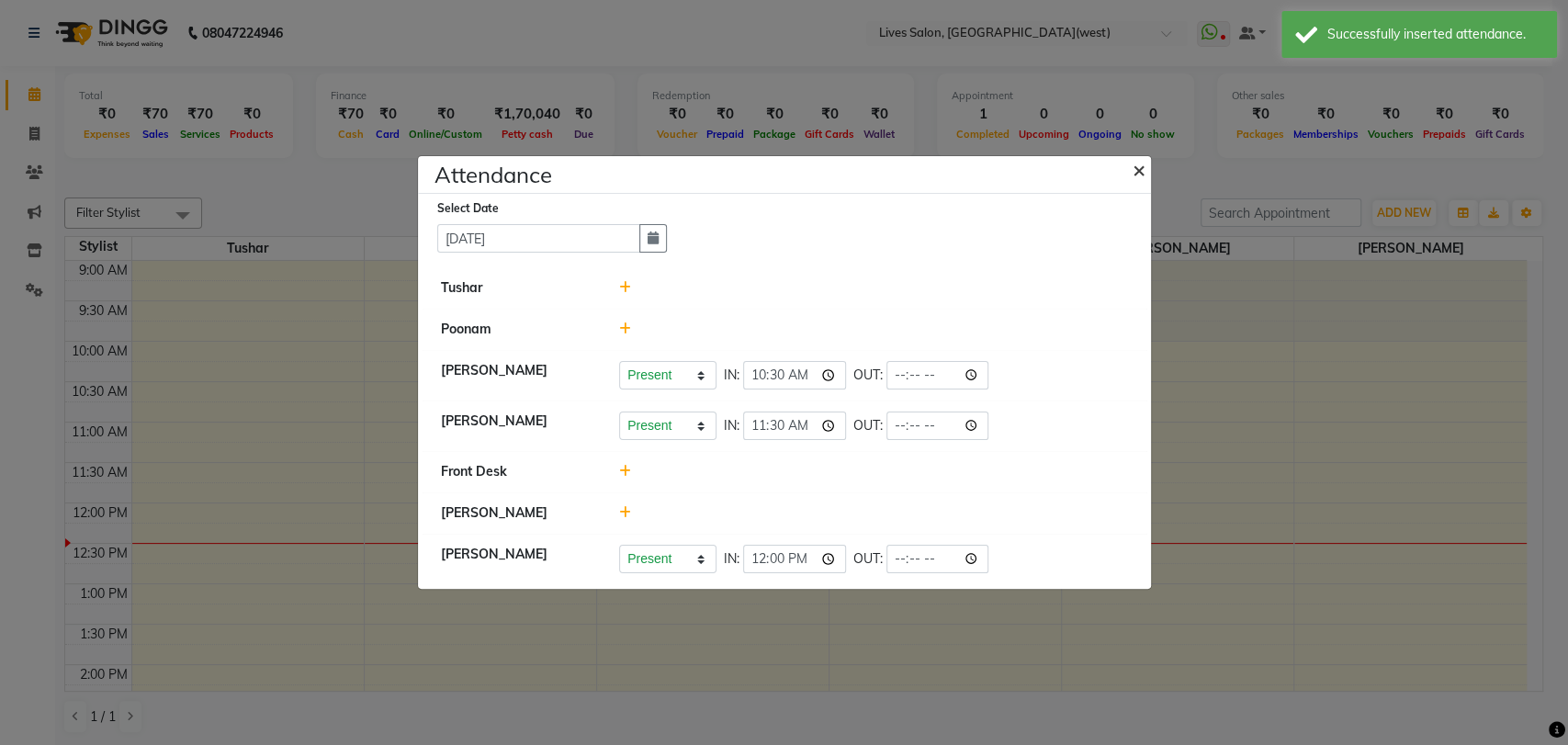
click at [1138, 175] on span "×" at bounding box center [1139, 169] width 13 height 28
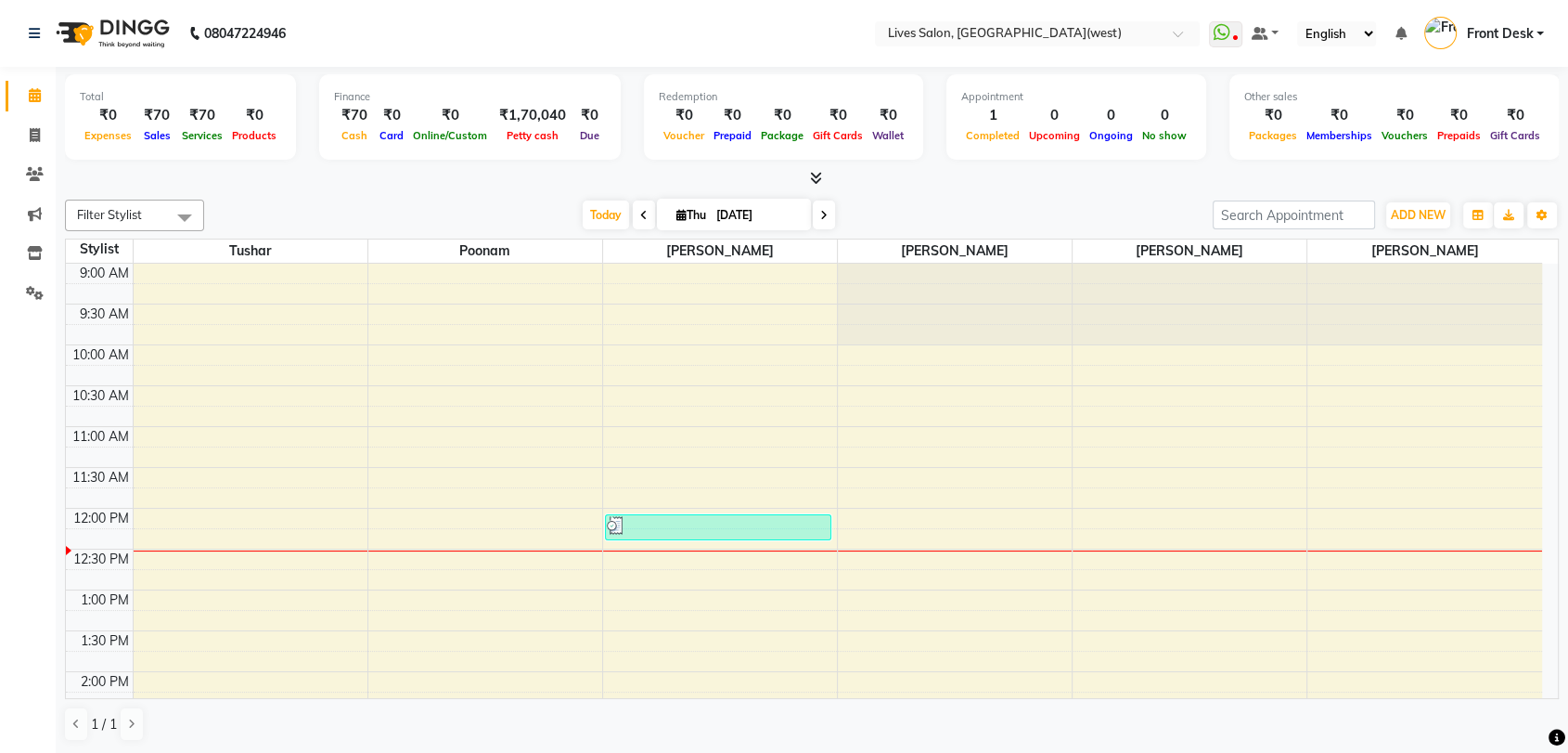
click at [1129, 213] on div "[DATE] [DATE]" at bounding box center [708, 216] width 990 height 28
